Goal: Task Accomplishment & Management: Manage account settings

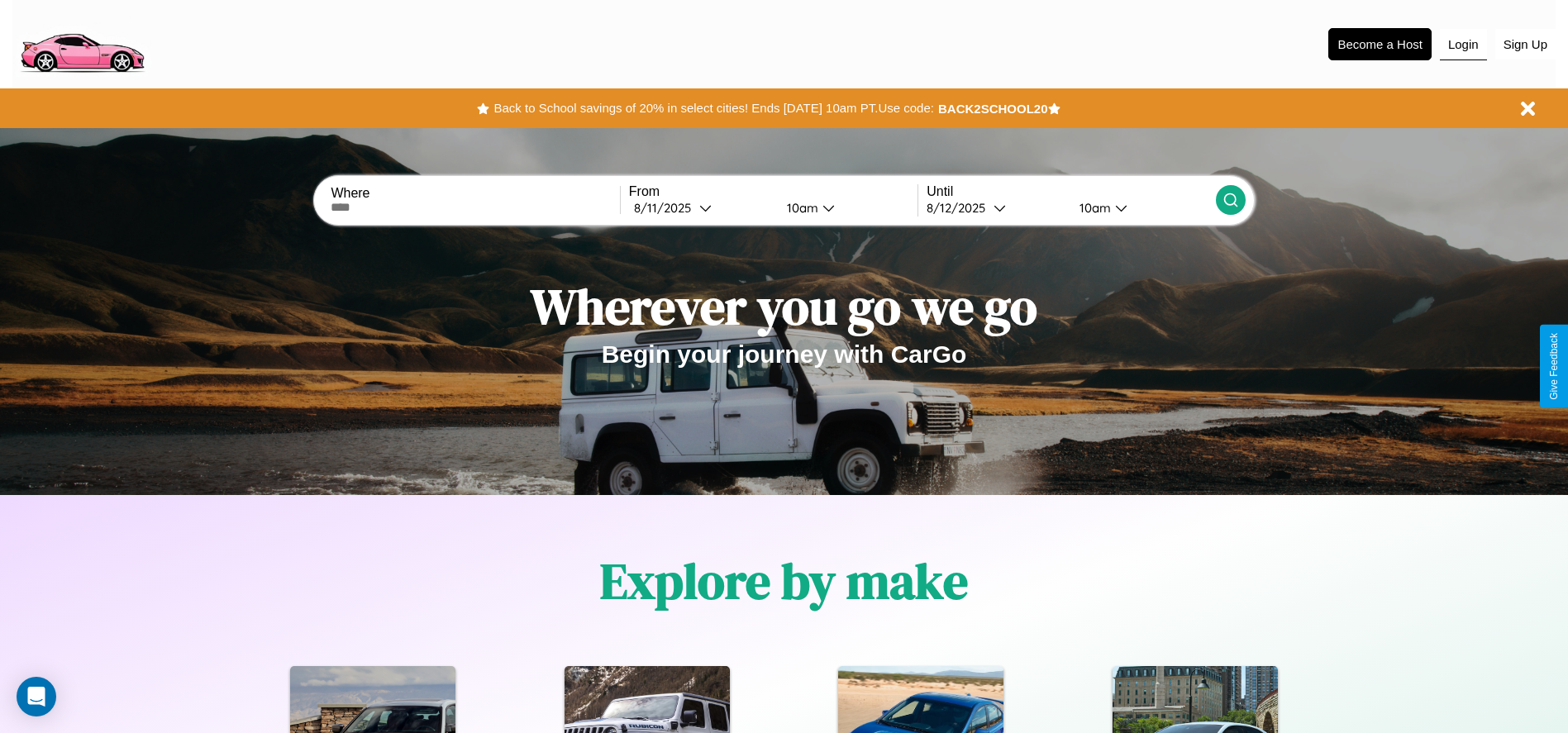
click at [1463, 43] on button "Login" at bounding box center [1462, 44] width 47 height 32
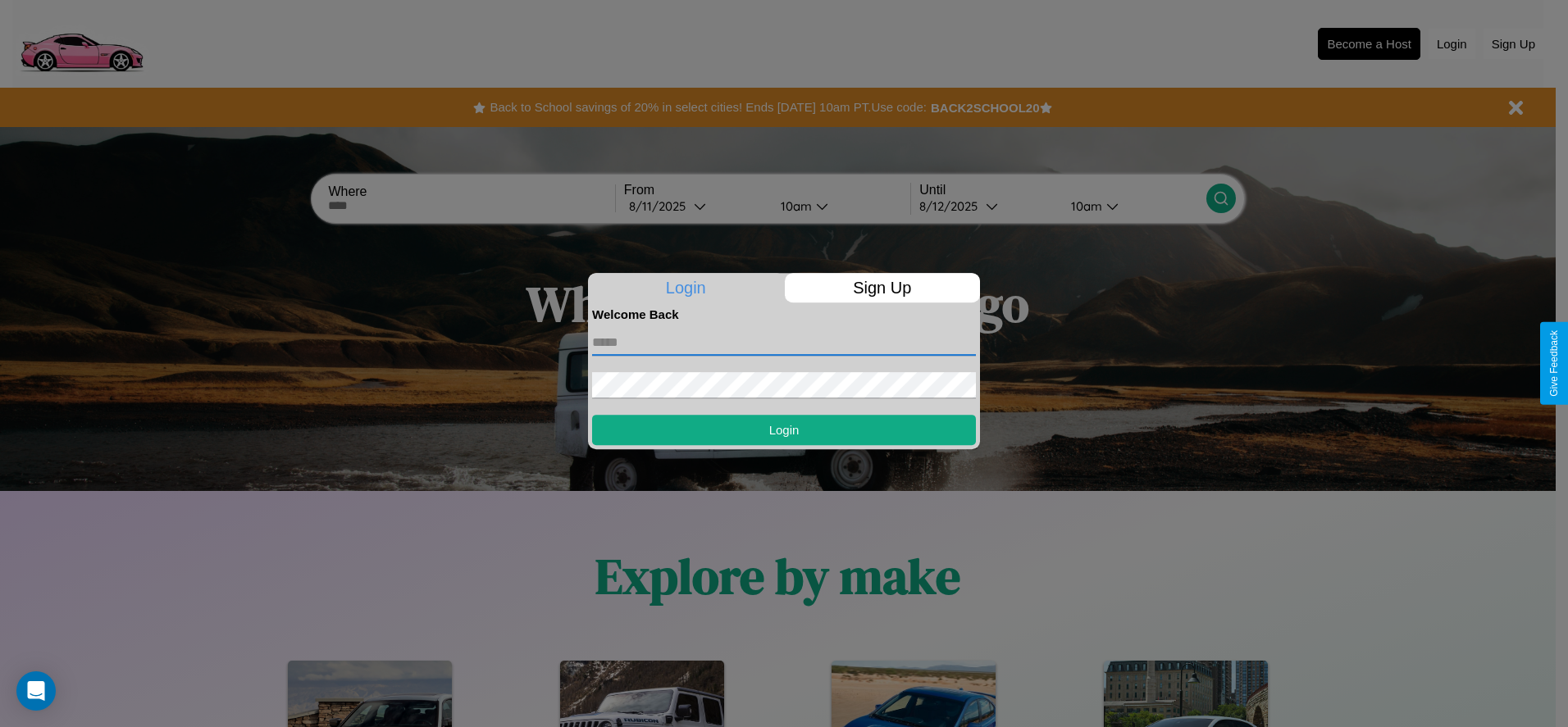
click at [784, 342] on input "text" at bounding box center [784, 342] width 384 height 26
type input "**********"
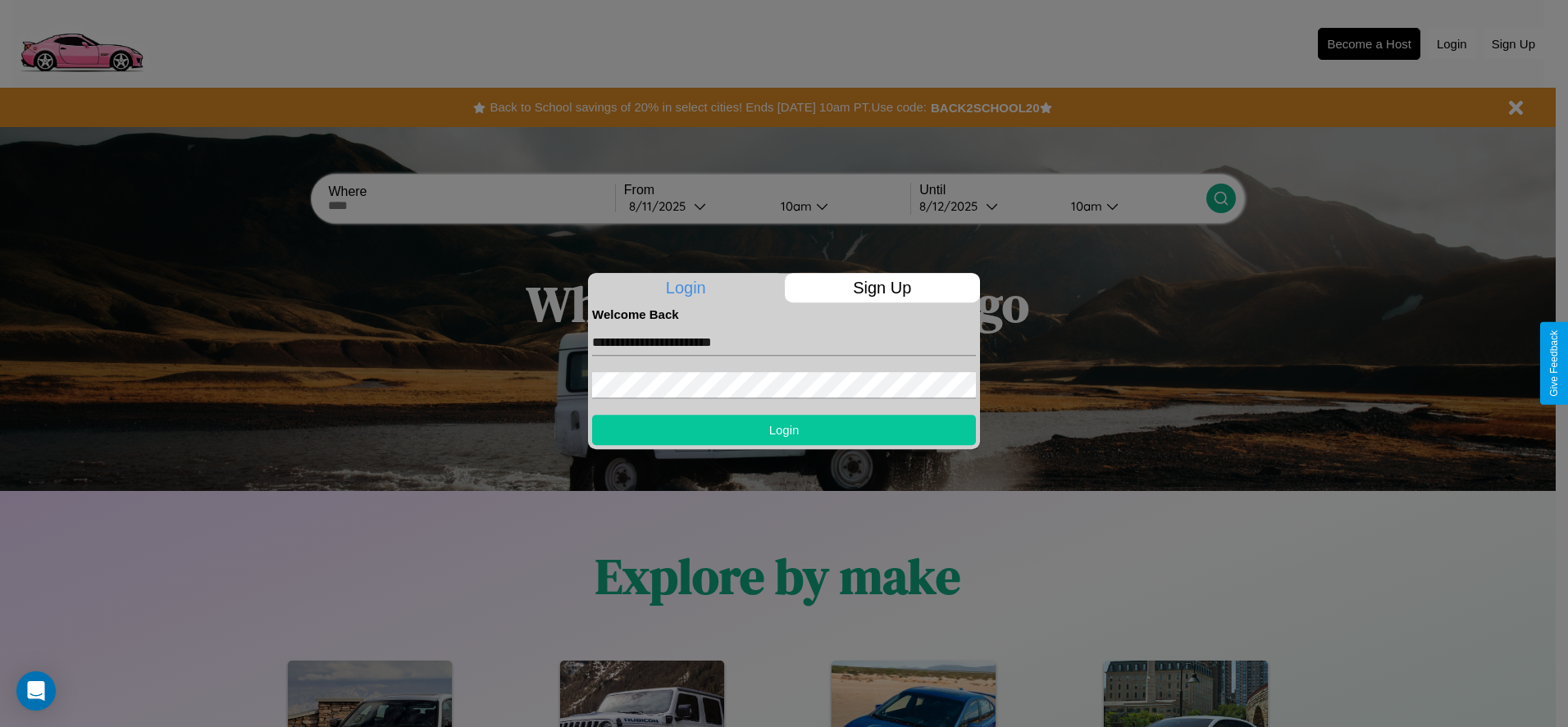
click at [784, 429] on button "Login" at bounding box center [784, 430] width 384 height 30
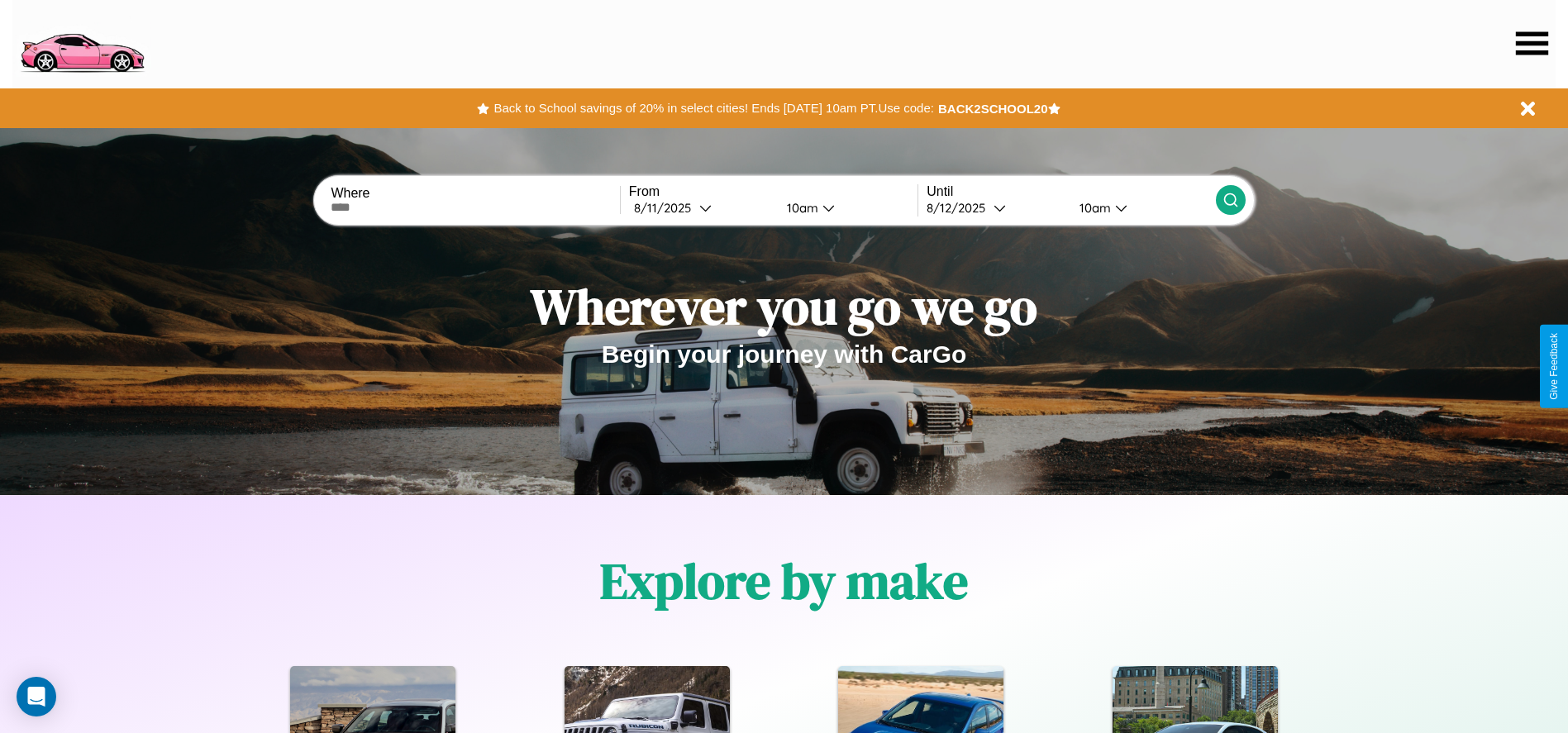
click at [1531, 43] on icon at bounding box center [1532, 43] width 32 height 23
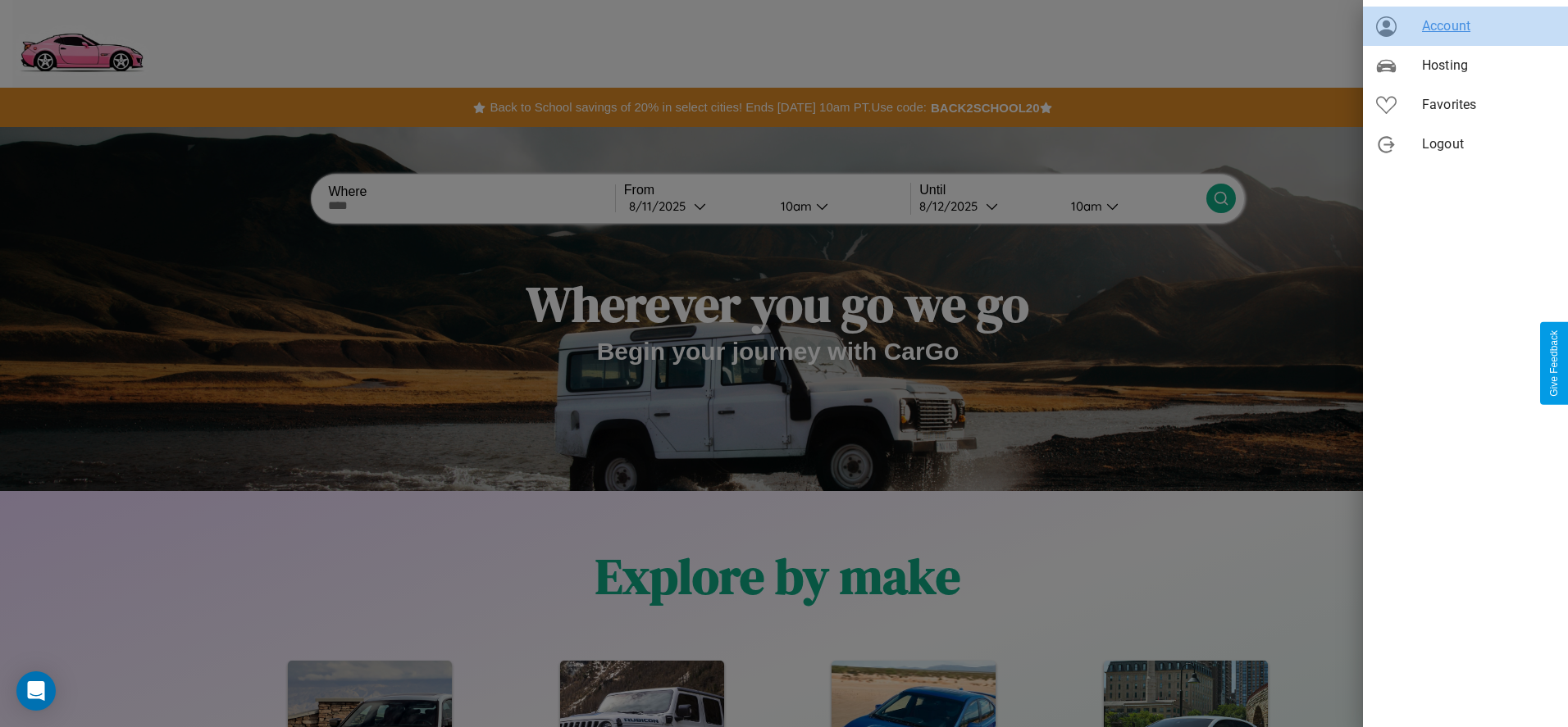
click at [1466, 26] on span "Account" at bounding box center [1489, 25] width 133 height 19
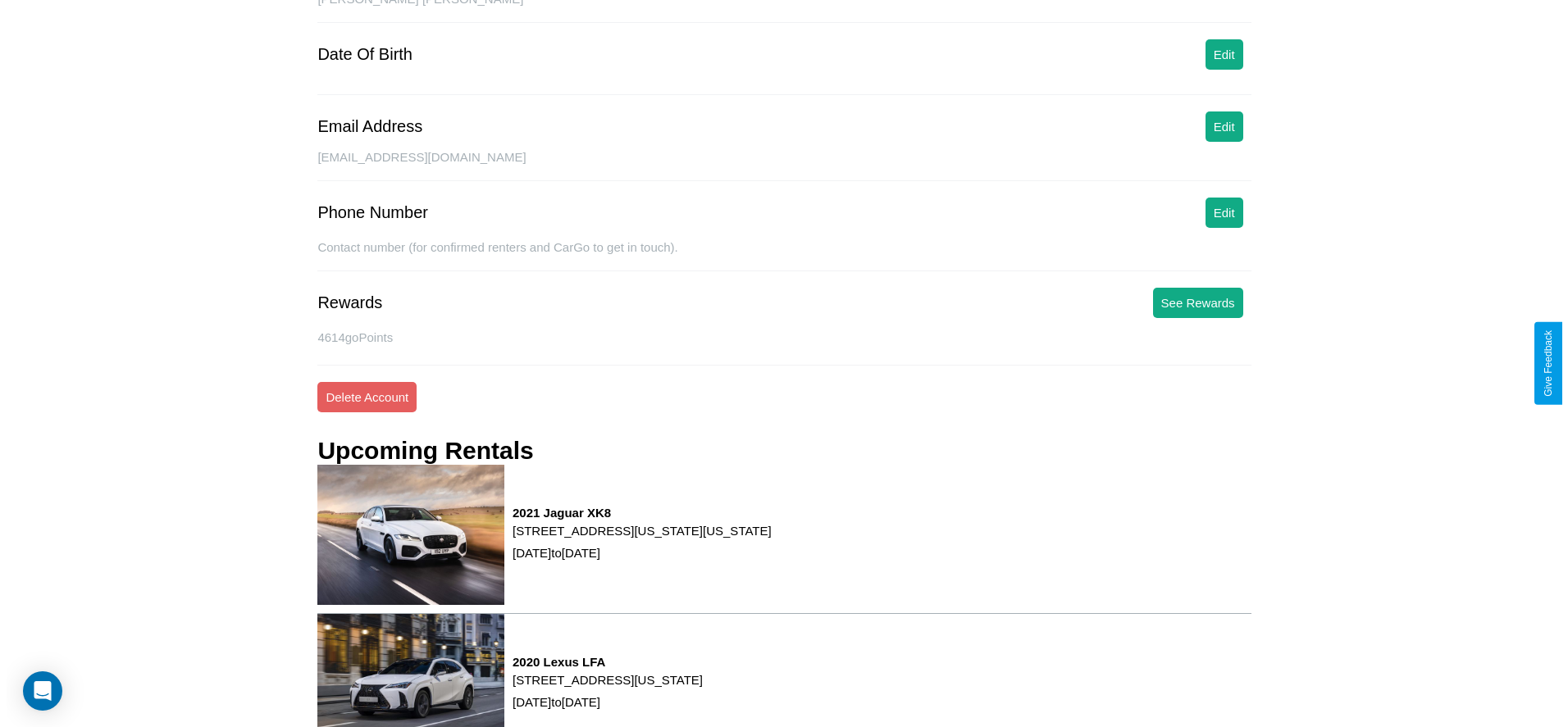
scroll to position [221, 0]
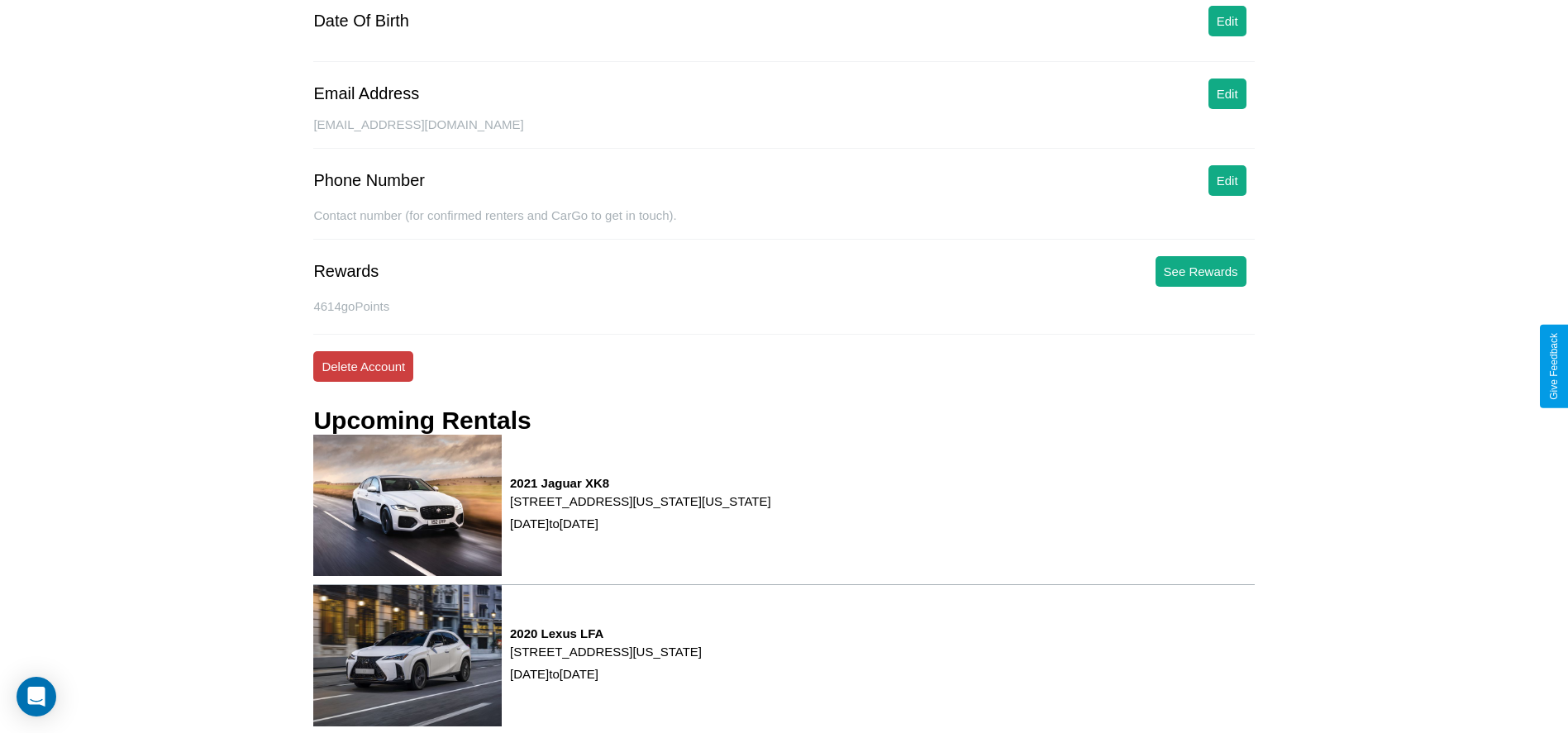
click at [363, 366] on button "Delete Account" at bounding box center [363, 366] width 100 height 31
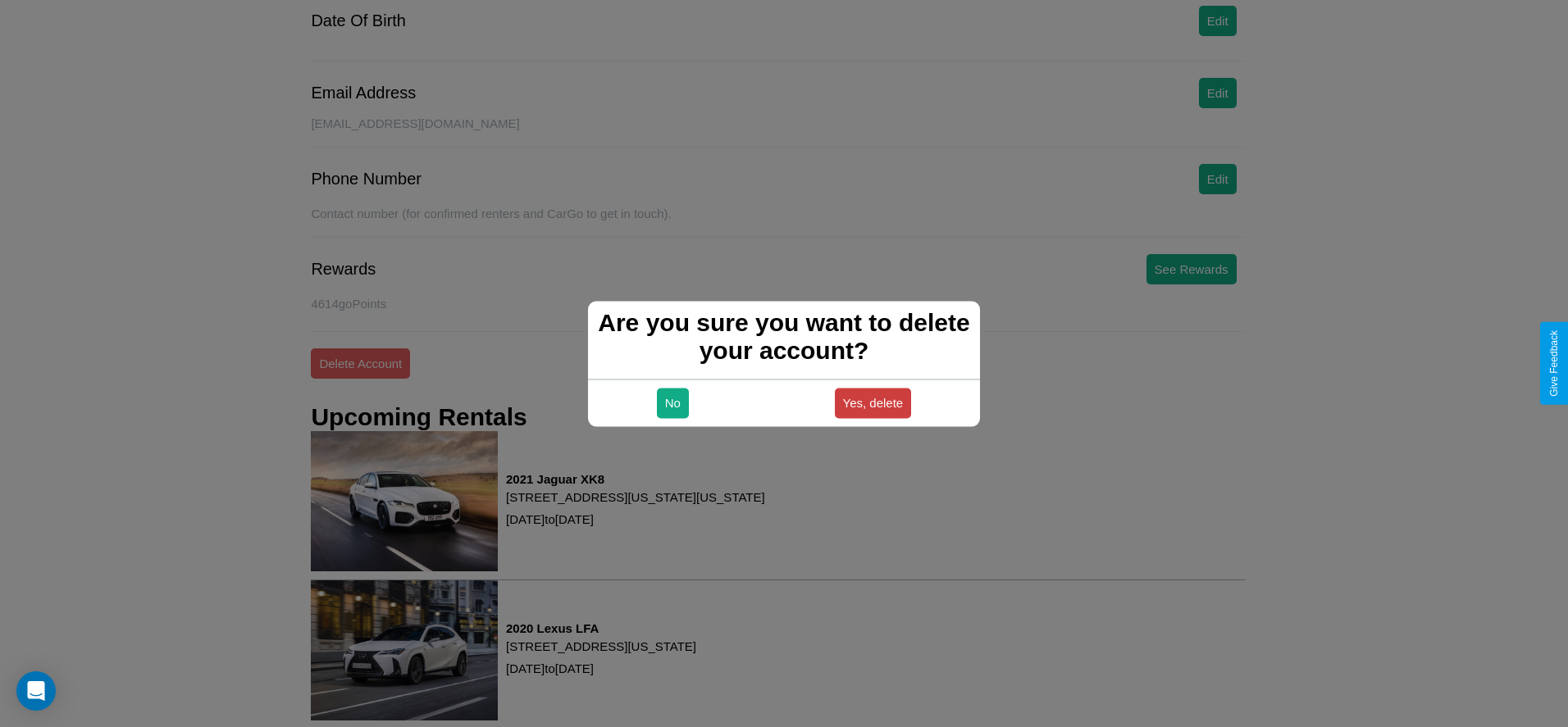
click at [873, 402] on button "Yes, delete" at bounding box center [873, 403] width 77 height 30
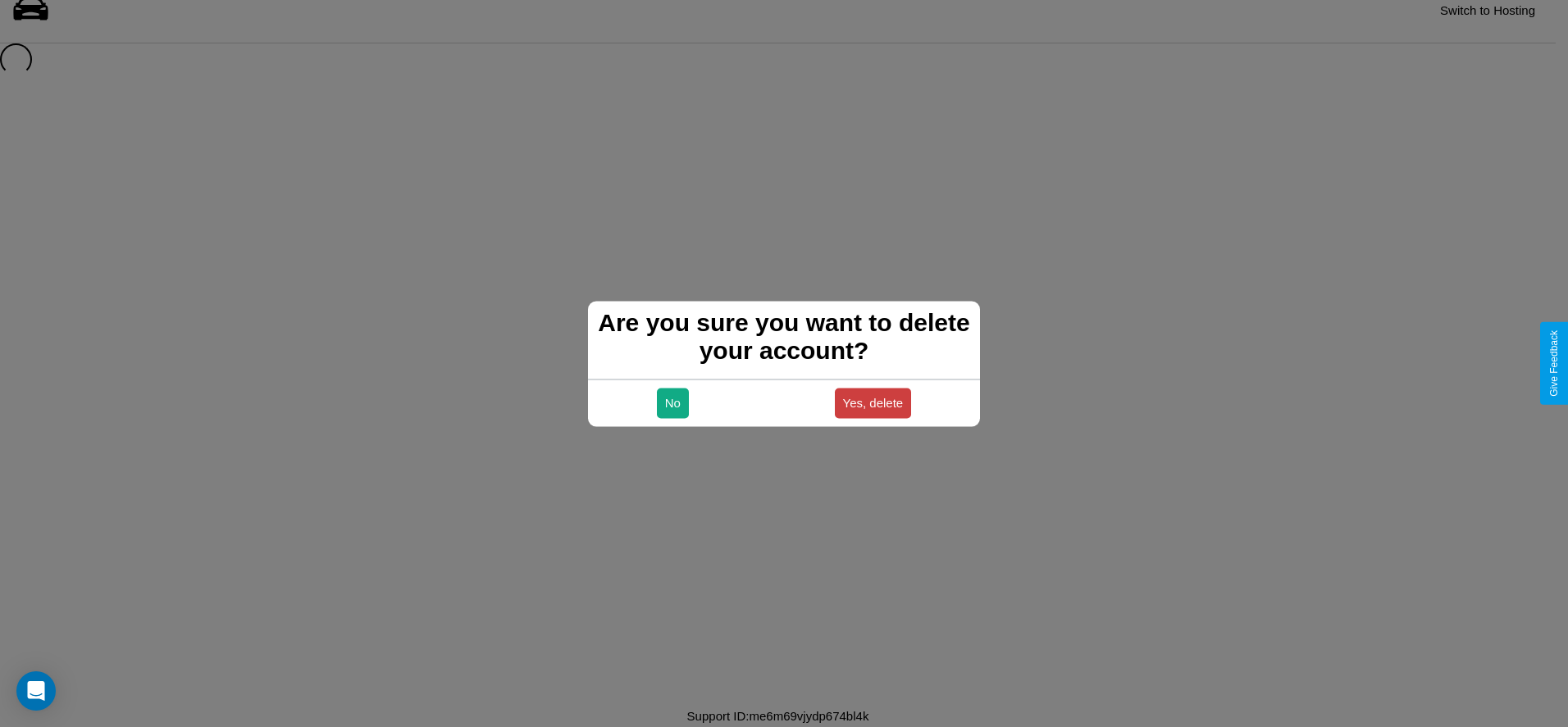
scroll to position [22, 0]
